Goal: Information Seeking & Learning: Learn about a topic

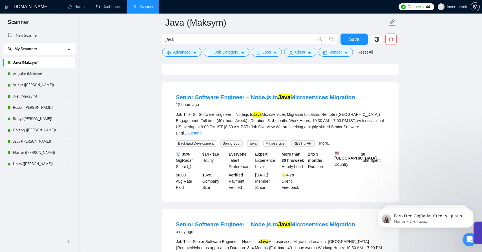
scroll to position [158, 0]
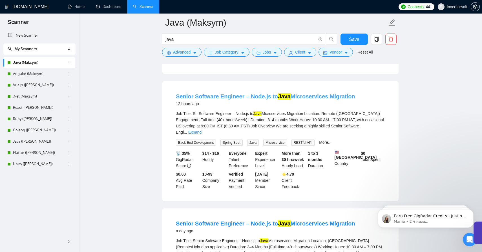
click at [245, 99] on link "Senior Software Engineer – Node.js to Java Microservices Migration" at bounding box center [265, 96] width 179 height 6
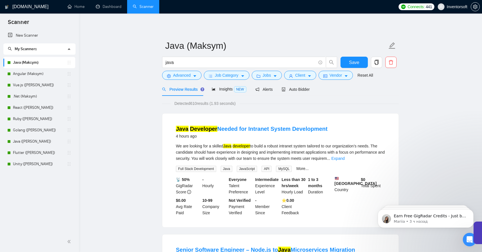
scroll to position [0, 0]
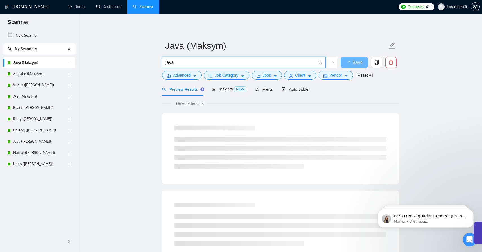
drag, startPoint x: 175, startPoint y: 62, endPoint x: 164, endPoint y: 63, distance: 10.7
click at [164, 63] on span "java" at bounding box center [243, 62] width 163 height 11
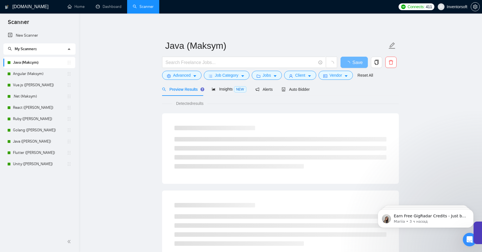
click at [48, 63] on link "Java (Maksym)" at bounding box center [40, 62] width 54 height 11
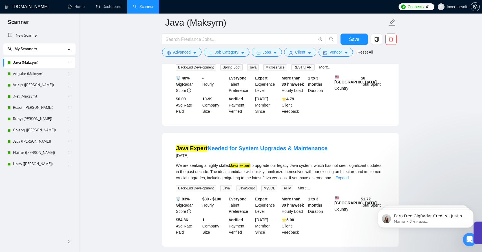
scroll to position [361, 0]
click at [310, 147] on link "Java Expert Needed for System Upgrades & Maintenance" at bounding box center [252, 147] width 152 height 6
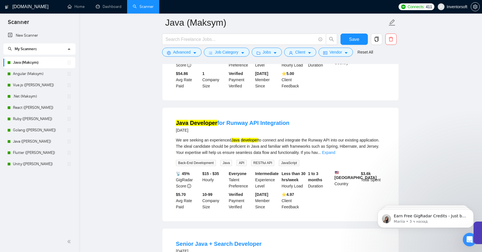
scroll to position [507, 0]
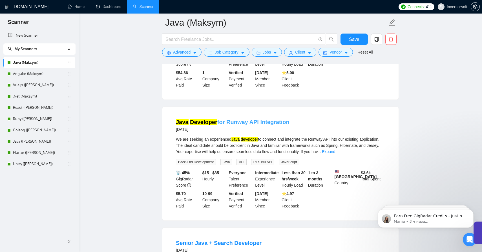
click at [245, 125] on link "Java Developer for Runway API Integration" at bounding box center [233, 122] width 114 height 6
click at [150, 146] on main "Java (Maksym) Save Advanced Job Category Jobs Client Vendor Reset All Preview R…" at bounding box center [280, 177] width 385 height 1323
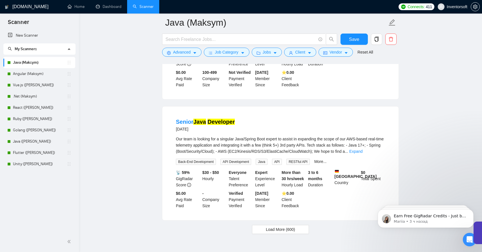
scroll to position [1115, 0]
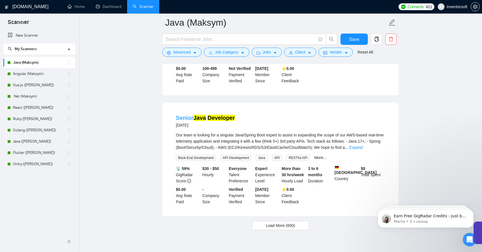
click at [208, 121] on mark "Developer" at bounding box center [220, 118] width 27 height 6
